Goal: Task Accomplishment & Management: Manage account settings

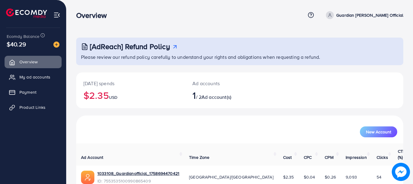
scroll to position [25, 0]
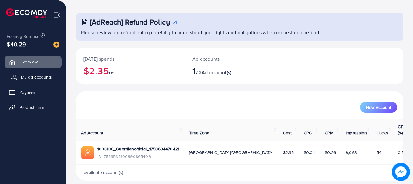
click at [51, 76] on span "My ad accounts" at bounding box center [36, 77] width 31 height 6
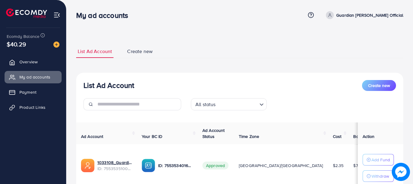
scroll to position [47, 0]
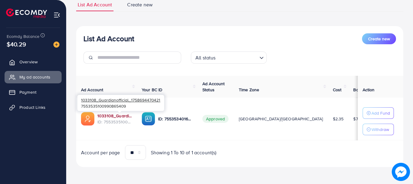
click at [122, 117] on link "1033108_Guardianofficial_1758694470421" at bounding box center [115, 116] width 35 height 6
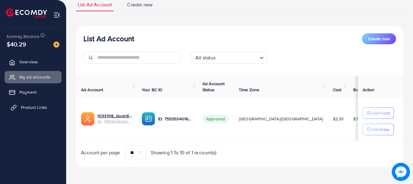
click at [49, 109] on link "Product Links" at bounding box center [33, 107] width 57 height 12
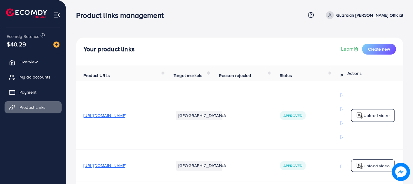
click at [126, 117] on span "https://guardianmuhafiz.com/products/guardian-bachat-pack" at bounding box center [105, 116] width 43 height 6
